Goal: Information Seeking & Learning: Understand process/instructions

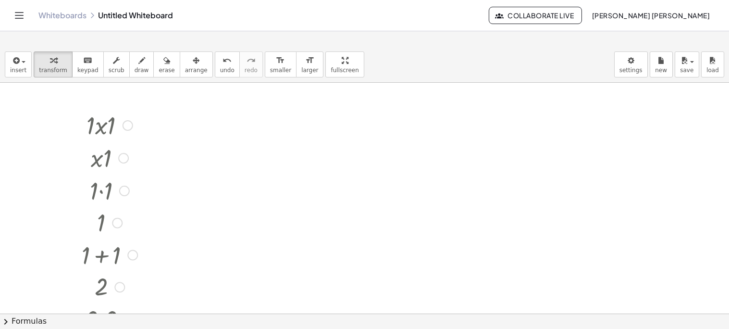
scroll to position [230, 0]
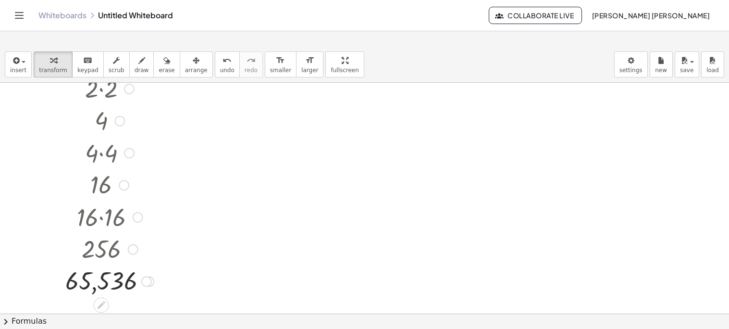
click at [149, 280] on div at bounding box center [146, 281] width 11 height 11
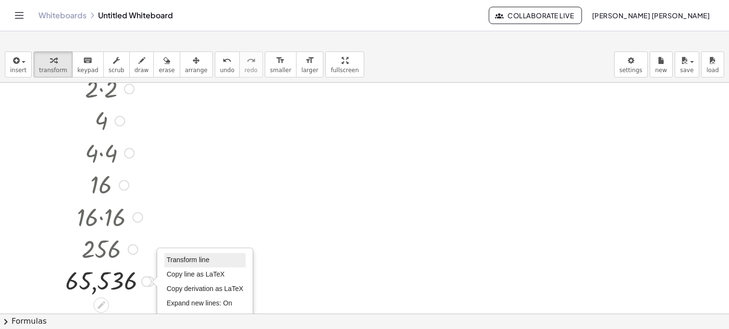
click at [176, 260] on span "Transform line" at bounding box center [188, 260] width 43 height 8
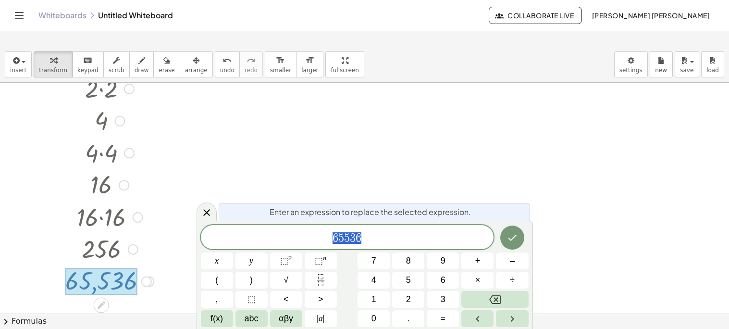
click at [401, 235] on span "6 5 5 3 6" at bounding box center [347, 237] width 293 height 13
click at [474, 280] on button "×" at bounding box center [477, 280] width 32 height 17
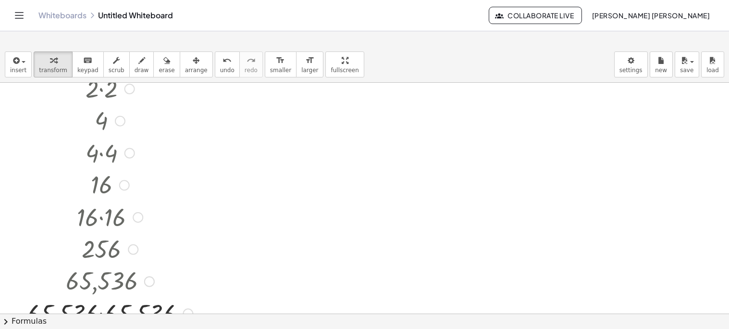
click at [116, 308] on div at bounding box center [109, 312] width 175 height 33
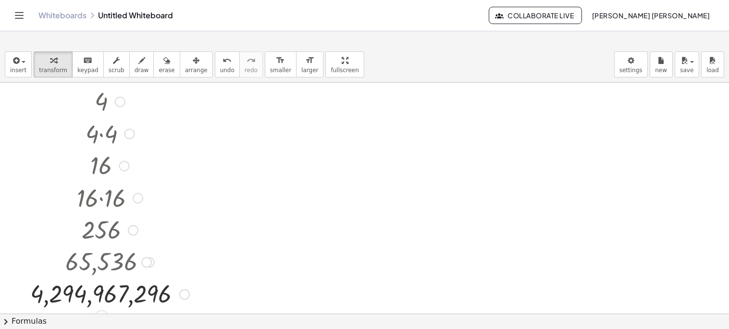
scroll to position [322, 0]
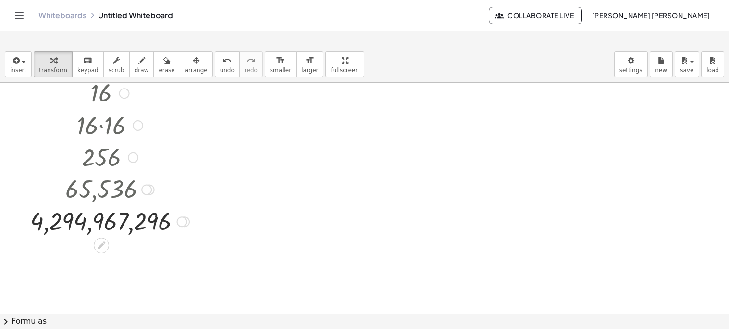
click at [183, 222] on div "Transform line Copy line as LaTeX Copy derivation as LaTeX Expand new lines: On" at bounding box center [182, 221] width 11 height 11
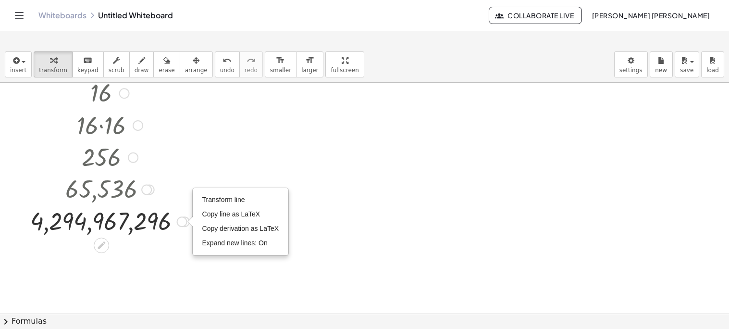
click at [234, 191] on div "Transform line Copy line as LaTeX Copy derivation as LaTeX Expand new lines: On" at bounding box center [240, 221] width 95 height 66
click at [232, 196] on span "Transform line" at bounding box center [223, 200] width 43 height 8
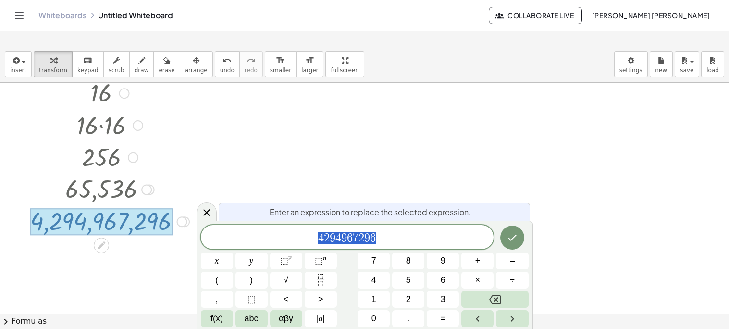
click at [388, 241] on span "4 2 9 4 9 6 7 2 9 6" at bounding box center [347, 237] width 293 height 13
click at [472, 280] on button "×" at bounding box center [477, 280] width 32 height 17
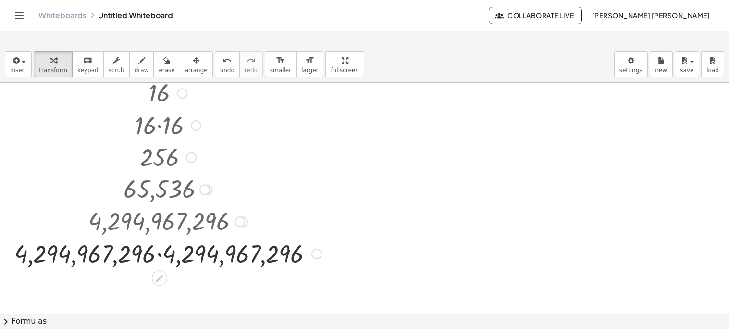
click at [161, 255] on div at bounding box center [168, 252] width 317 height 33
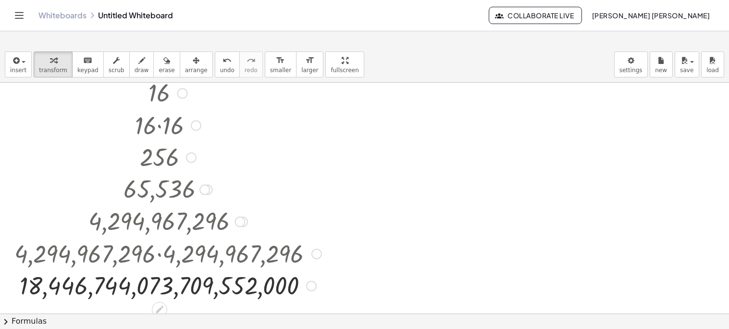
click at [308, 286] on div "Transform line Copy line as LaTeX Copy derivation as LaTeX Expand new lines: On" at bounding box center [311, 286] width 11 height 11
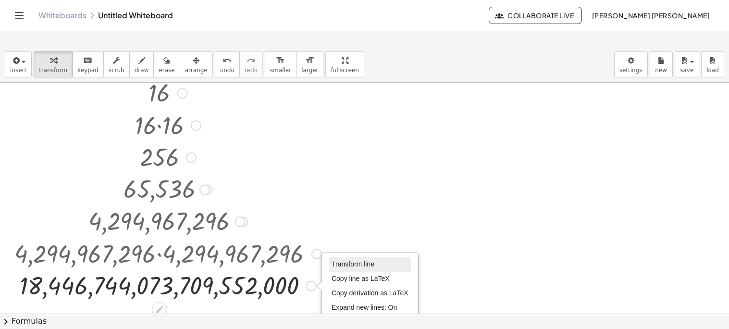
click at [362, 266] on span "Transform line" at bounding box center [353, 264] width 43 height 8
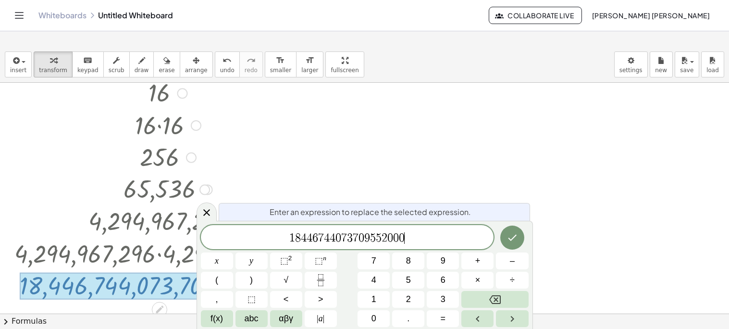
click at [412, 226] on div "1 8 4 4 6 7 4 4 0 7 3 7 0 9 5 5 2 0 0 0 ​" at bounding box center [347, 237] width 293 height 24
click at [478, 273] on button "×" at bounding box center [477, 280] width 32 height 17
drag, startPoint x: 277, startPoint y: 235, endPoint x: 393, endPoint y: 247, distance: 116.4
click at [393, 247] on div "**********" at bounding box center [347, 237] width 293 height 24
click at [414, 240] on span "1 8 4 4 6 7 4 4 0 7 3 7 0 9 5 5 2 0 0 0 · ​" at bounding box center [347, 237] width 293 height 13
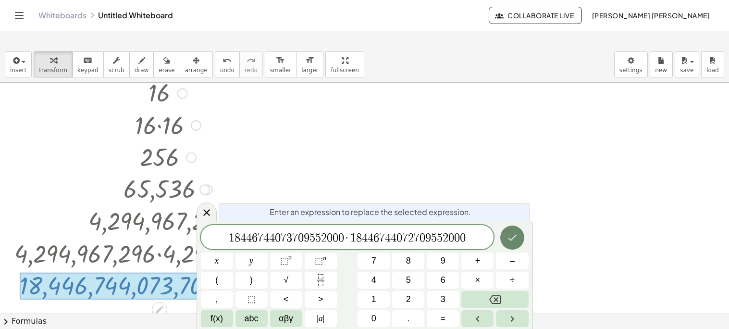
click at [515, 247] on button "Done" at bounding box center [512, 237] width 24 height 24
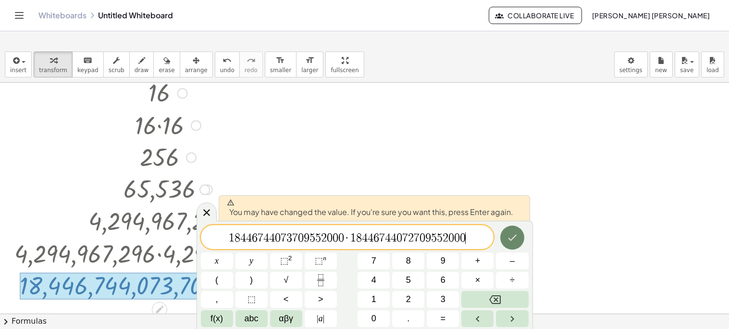
click at [515, 247] on button "Done" at bounding box center [512, 237] width 24 height 24
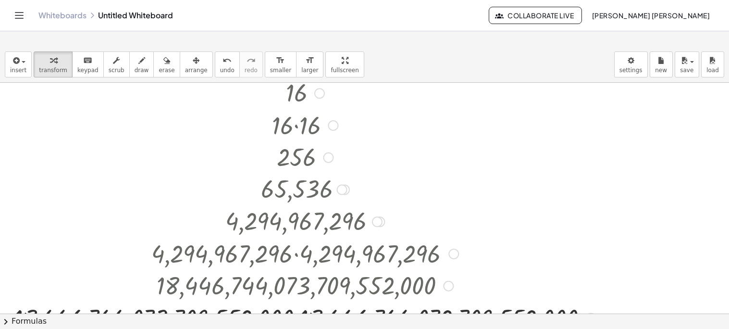
click at [294, 303] on div at bounding box center [305, 317] width 591 height 33
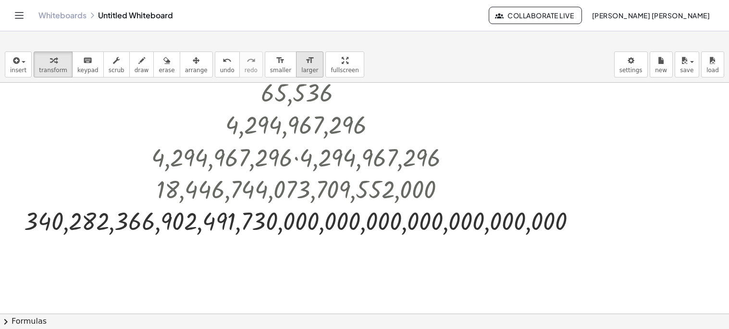
scroll to position [399, 0]
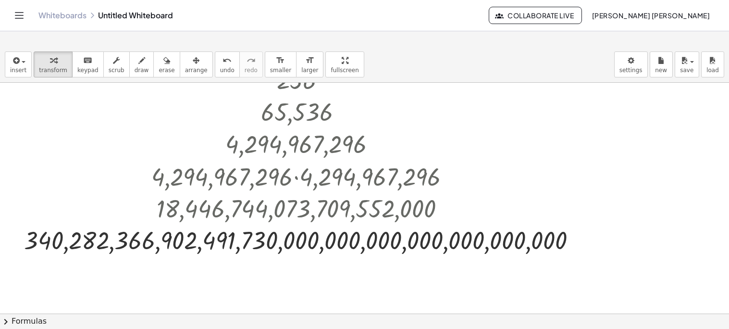
click at [497, 20] on span "Collaborate Live" at bounding box center [535, 15] width 77 height 9
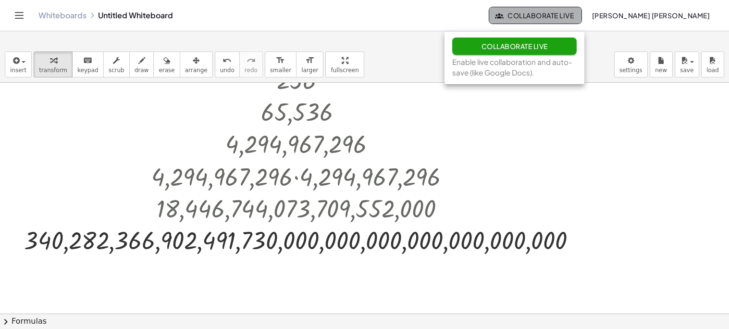
click at [497, 20] on span "Collaborate Live" at bounding box center [535, 15] width 77 height 9
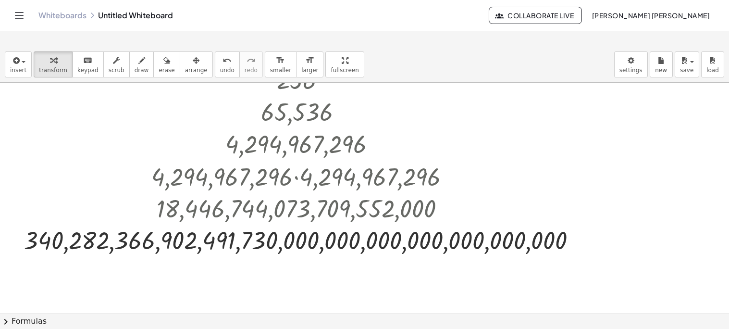
click at [43, 322] on button "chevron_right Formulas" at bounding box center [364, 320] width 729 height 15
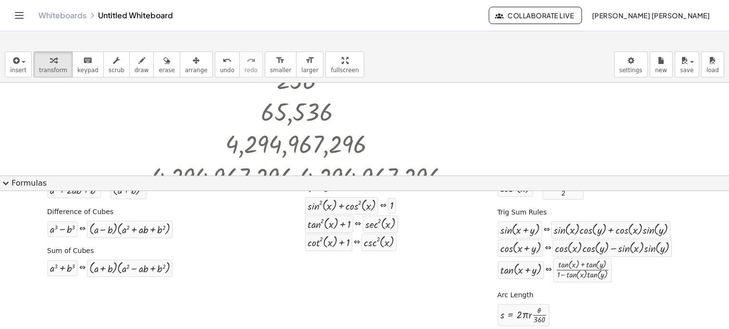
scroll to position [200, 0]
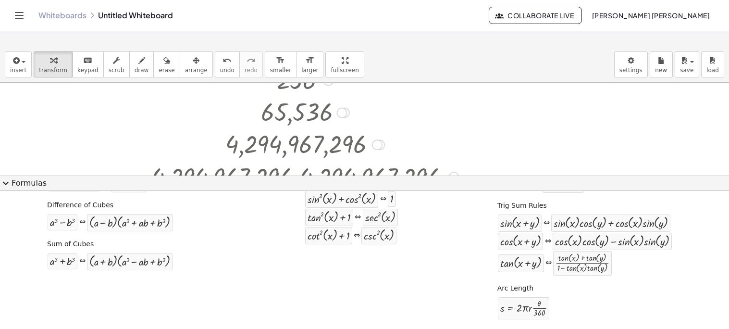
click at [156, 132] on div at bounding box center [305, 144] width 572 height 32
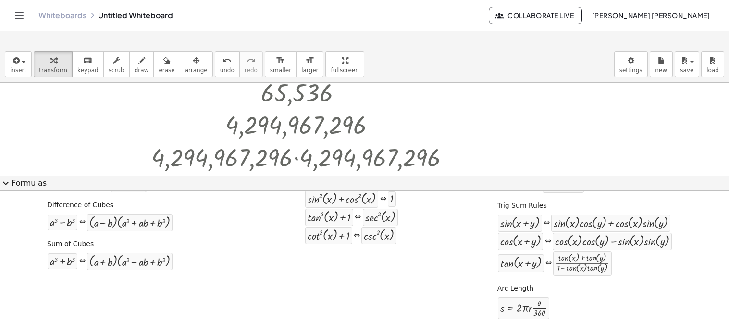
click at [16, 182] on button "expand_more Formulas" at bounding box center [364, 182] width 729 height 15
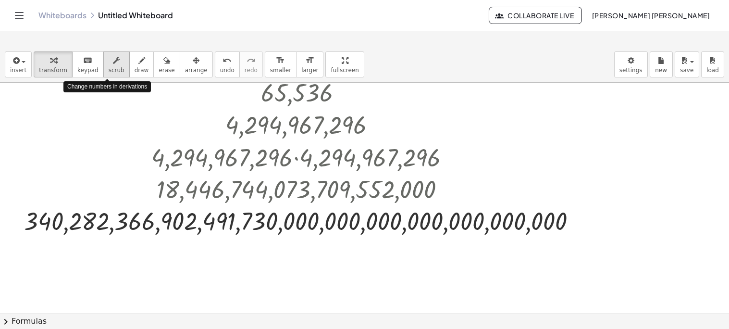
click at [109, 71] on span "scrub" at bounding box center [117, 70] width 16 height 7
click at [228, 225] on div at bounding box center [305, 221] width 572 height 32
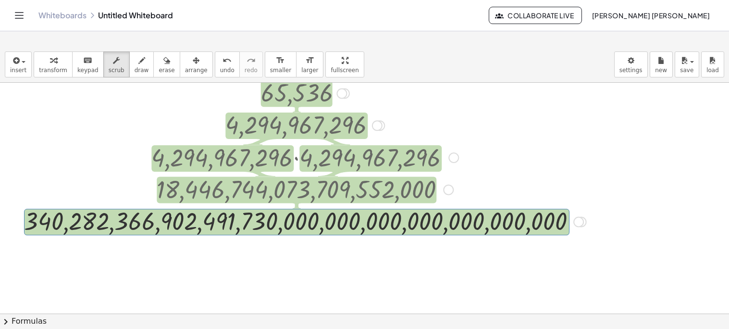
click at [74, 162] on div at bounding box center [305, 156] width 572 height 33
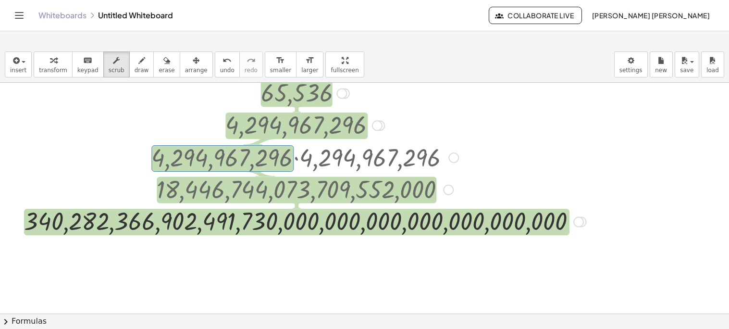
click at [89, 163] on div at bounding box center [305, 156] width 572 height 33
click at [314, 122] on div at bounding box center [305, 125] width 572 height 32
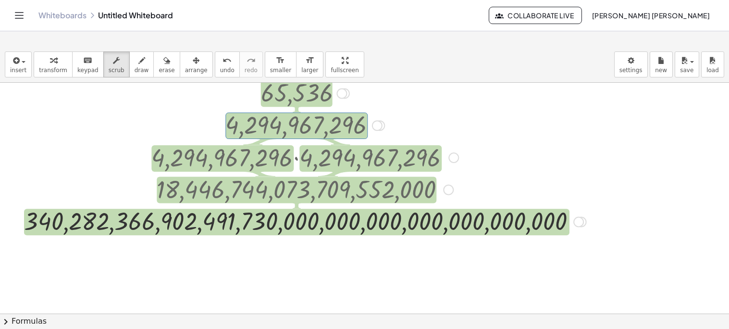
click at [289, 203] on div at bounding box center [305, 189] width 572 height 32
click at [291, 228] on div at bounding box center [305, 221] width 572 height 32
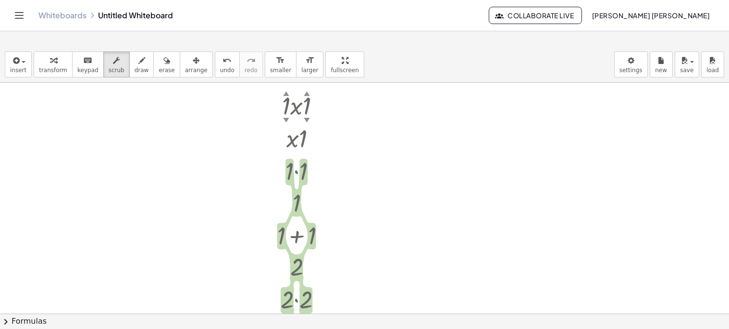
scroll to position [0, 0]
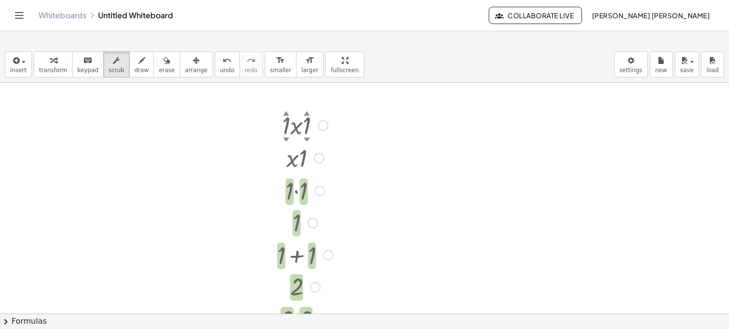
click at [322, 125] on div at bounding box center [323, 125] width 11 height 11
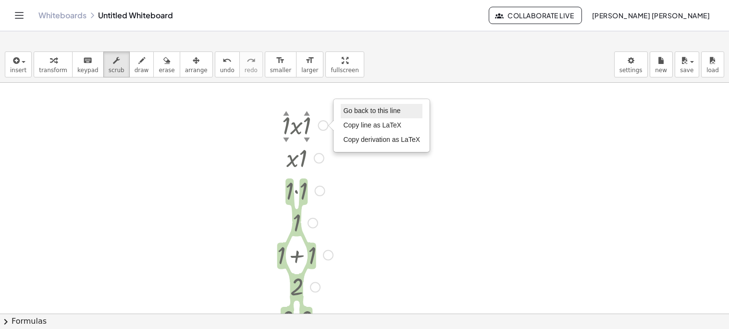
click at [353, 110] on span "Go back to this line" at bounding box center [371, 111] width 57 height 8
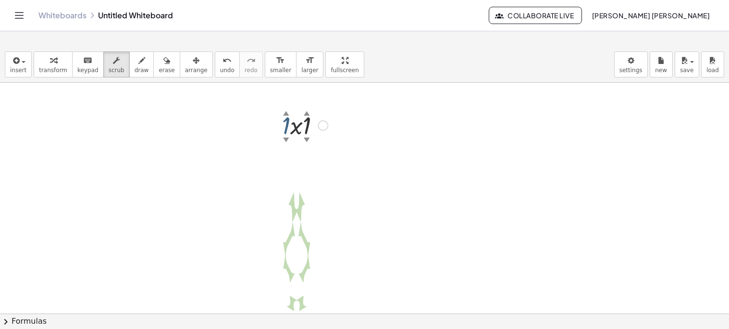
drag, startPoint x: 286, startPoint y: 138, endPoint x: 286, endPoint y: 146, distance: 7.7
click at [286, 146] on div "· 1 ▲ ▼ · x · 1 ▲ ▼ Go back to this line Copy line as LaTeX Copy derivation as …" at bounding box center [364, 313] width 729 height 461
click at [310, 113] on div "▲" at bounding box center [309, 113] width 6 height 9
click at [310, 114] on div "▲" at bounding box center [309, 113] width 6 height 9
click at [309, 118] on div at bounding box center [304, 124] width 59 height 33
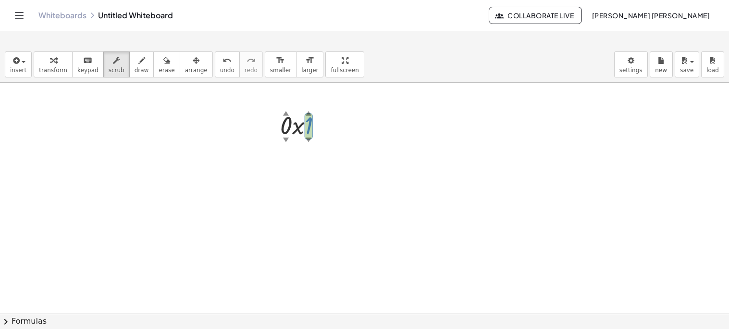
drag, startPoint x: 309, startPoint y: 127, endPoint x: 332, endPoint y: 124, distance: 23.2
click at [332, 124] on div at bounding box center [304, 124] width 59 height 33
click at [326, 127] on div "Go back to this line Copy line as LaTeX Copy derivation as LaTeX" at bounding box center [325, 125] width 11 height 11
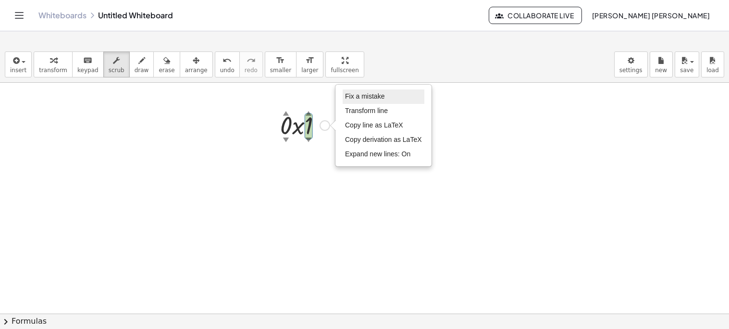
click at [363, 101] on li "Fix a mistake" at bounding box center [384, 96] width 82 height 14
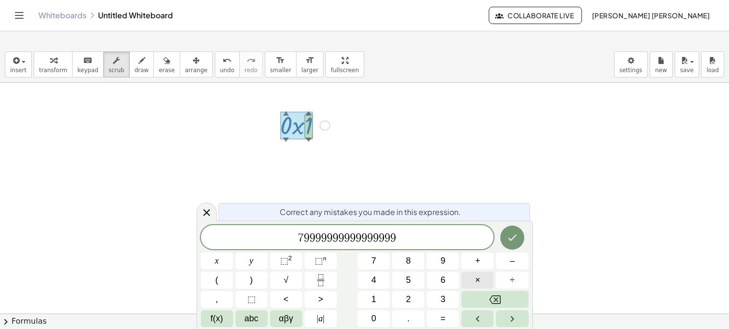
click at [474, 276] on button "×" at bounding box center [477, 280] width 32 height 17
click at [503, 242] on button "Done" at bounding box center [512, 237] width 24 height 24
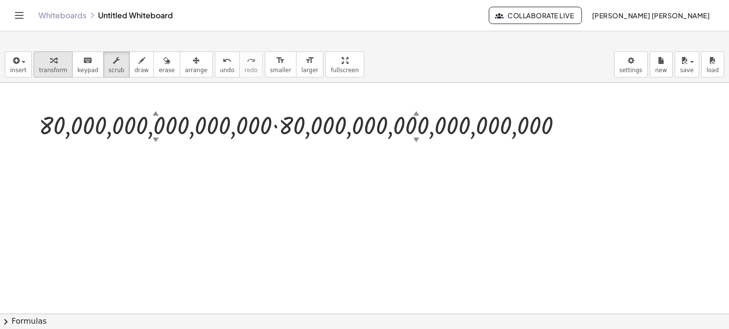
click at [40, 62] on div "button" at bounding box center [53, 60] width 28 height 12
click at [274, 126] on div at bounding box center [305, 124] width 542 height 33
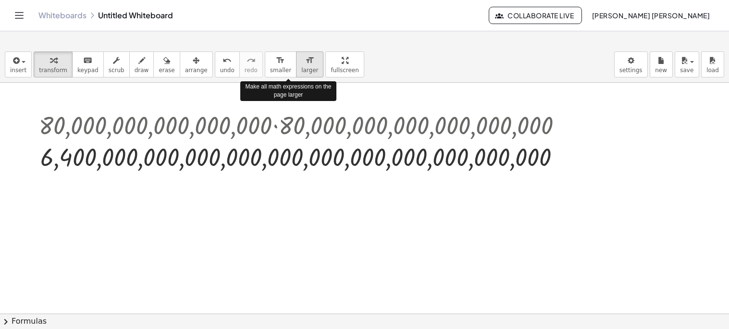
click at [296, 74] on button "format_size larger" at bounding box center [309, 64] width 27 height 26
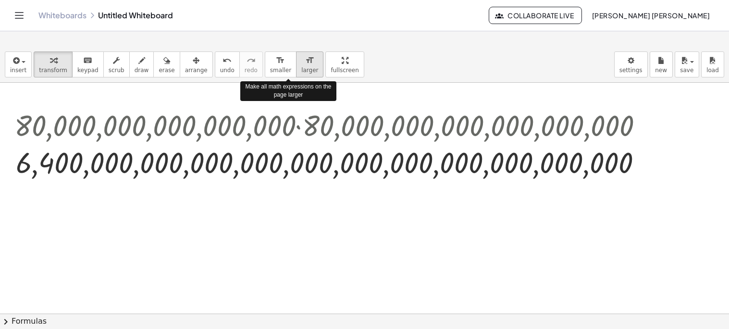
click at [301, 70] on span "larger" at bounding box center [309, 70] width 17 height 7
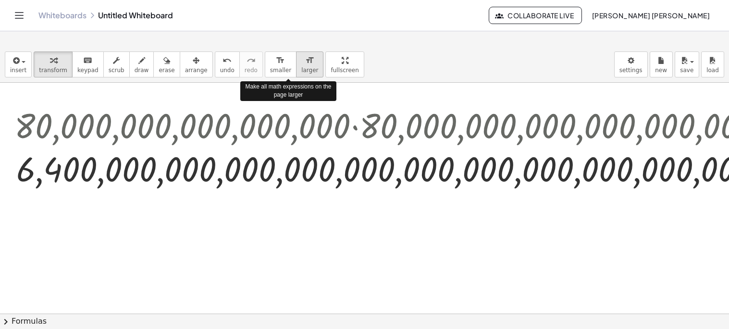
click at [301, 69] on span "larger" at bounding box center [309, 70] width 17 height 7
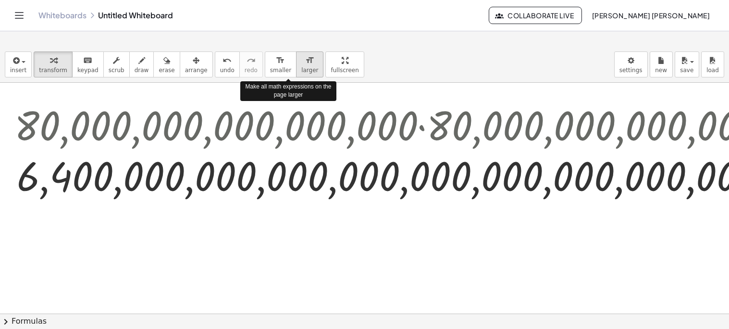
click at [301, 70] on span "larger" at bounding box center [309, 70] width 17 height 7
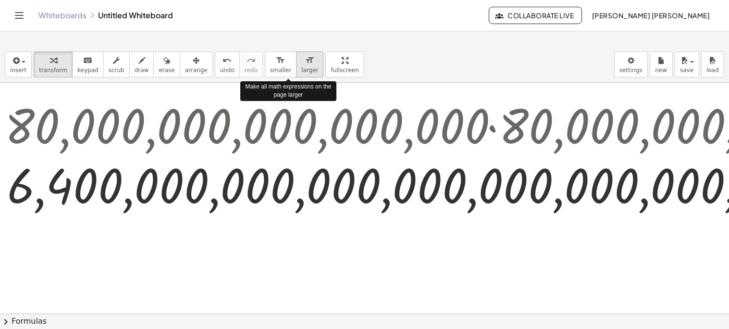
click at [301, 70] on span "larger" at bounding box center [309, 70] width 17 height 7
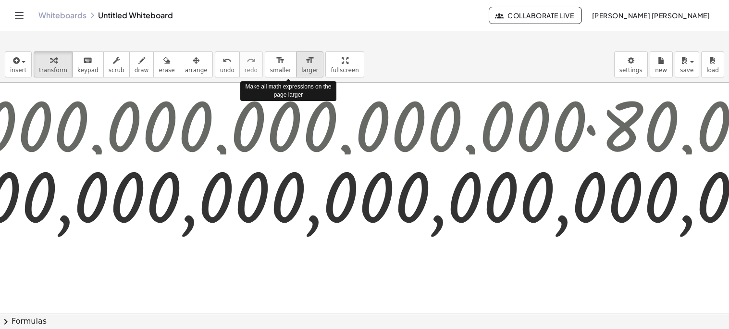
click at [301, 70] on span "larger" at bounding box center [309, 70] width 17 height 7
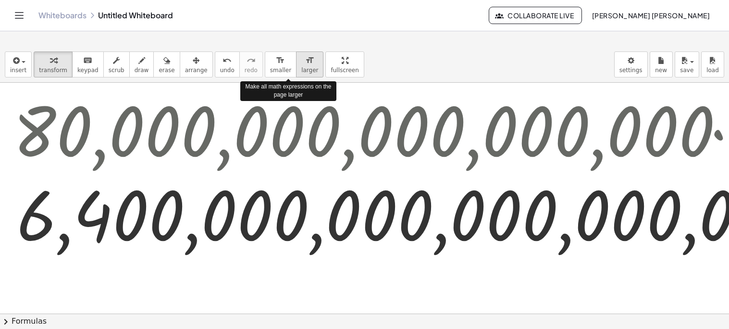
click at [301, 70] on span "larger" at bounding box center [309, 70] width 17 height 7
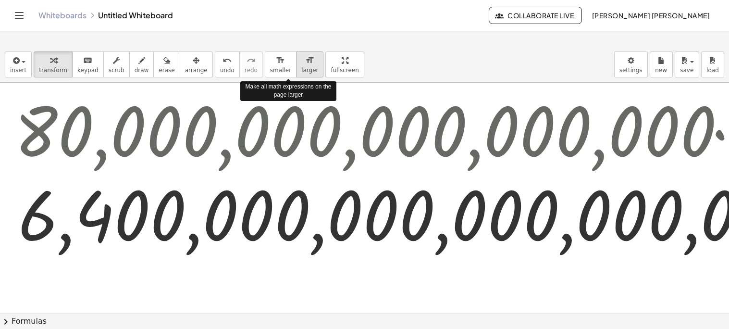
click at [301, 70] on span "larger" at bounding box center [309, 70] width 17 height 7
click at [319, 132] on div "insert select one: Math Expression Function Text Youtube Video Graphing Geometr…" at bounding box center [364, 188] width 729 height 282
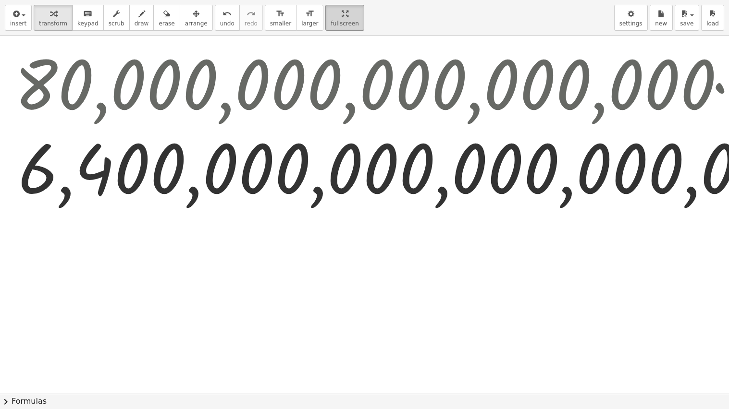
click at [334, 0] on html "Graspable Math Activities Whiteboards Classes Account v1.31.1 | Privacy policy …" at bounding box center [364, 204] width 729 height 409
